Goal: Navigation & Orientation: Find specific page/section

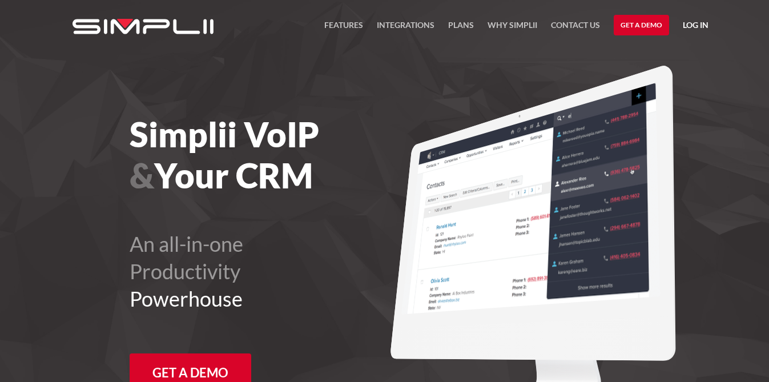
click at [694, 25] on link "Log in" at bounding box center [696, 26] width 26 height 17
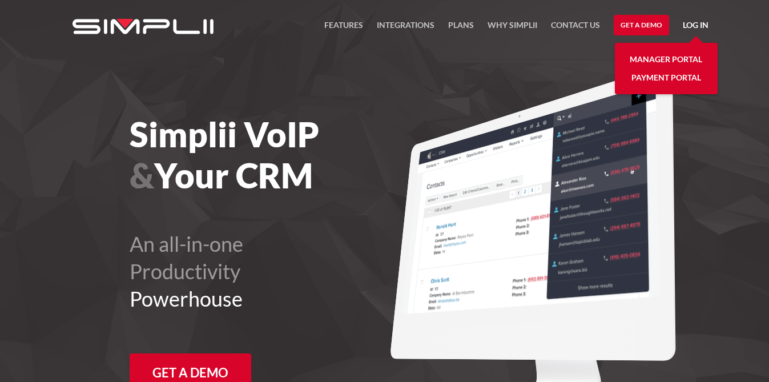
click at [677, 59] on link "Manager Portal" at bounding box center [666, 59] width 73 height 18
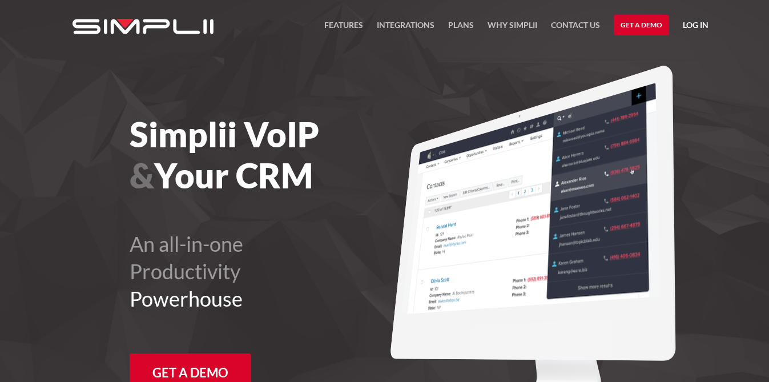
click at [696, 25] on link "Log in" at bounding box center [696, 26] width 26 height 17
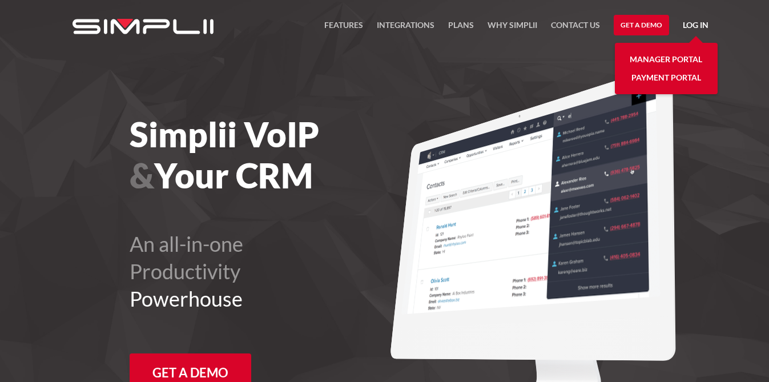
click at [655, 58] on link "Manager Portal" at bounding box center [666, 59] width 73 height 18
